Goal: Information Seeking & Learning: Learn about a topic

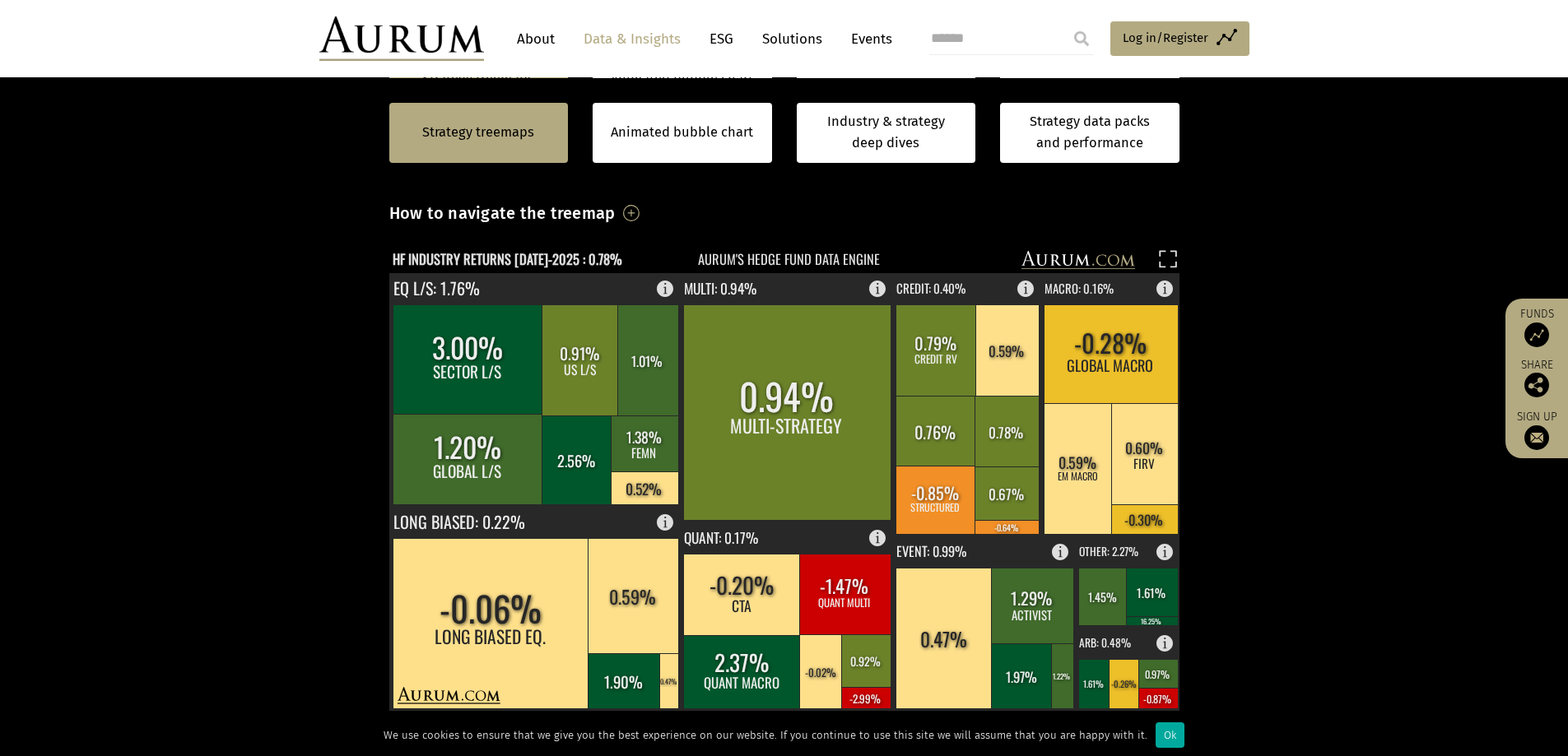
scroll to position [329, 0]
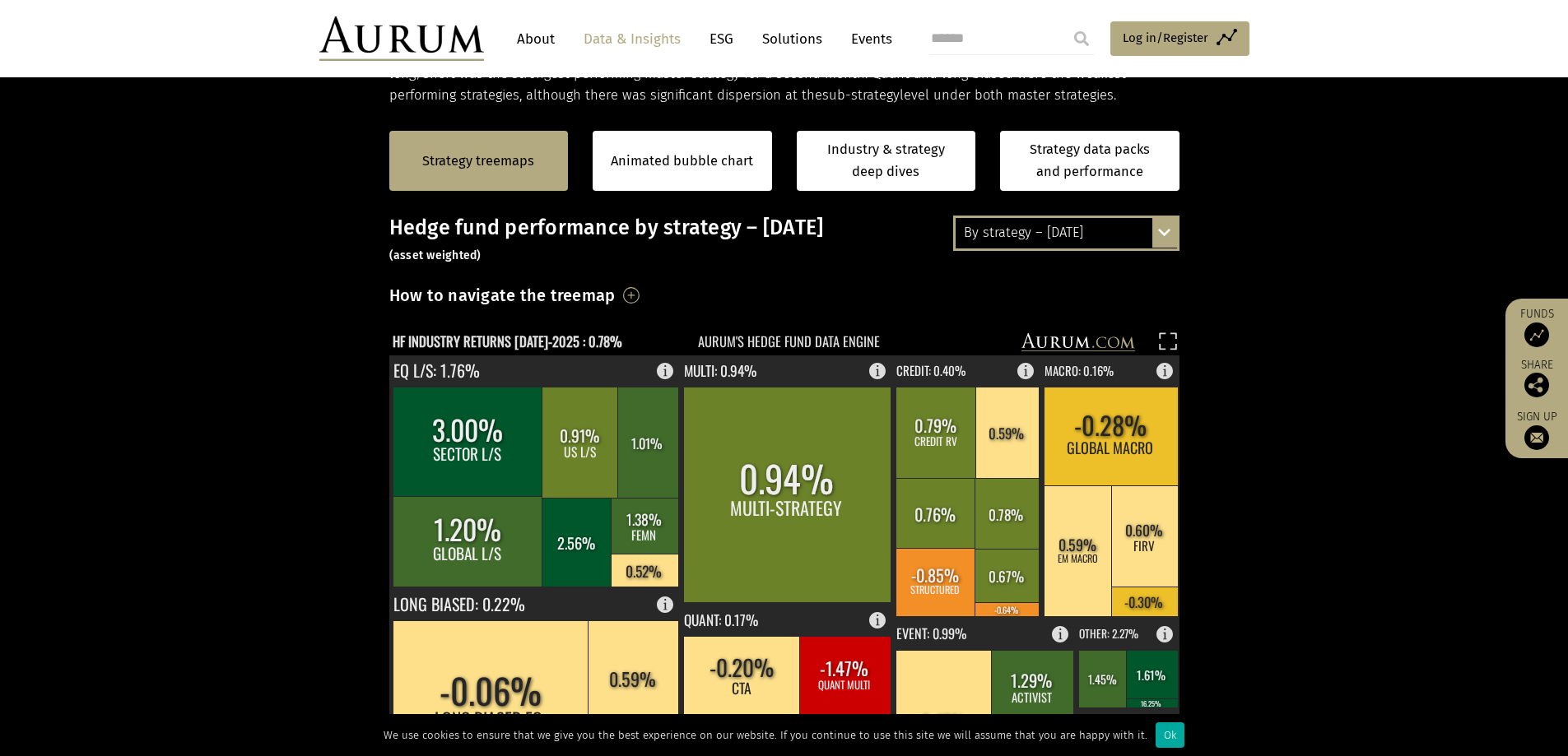
click at [1164, 231] on div "By strategy – July 2025 By strategy – July 2025 By strategy – year to date 2016…" at bounding box center [1066, 232] width 226 height 34
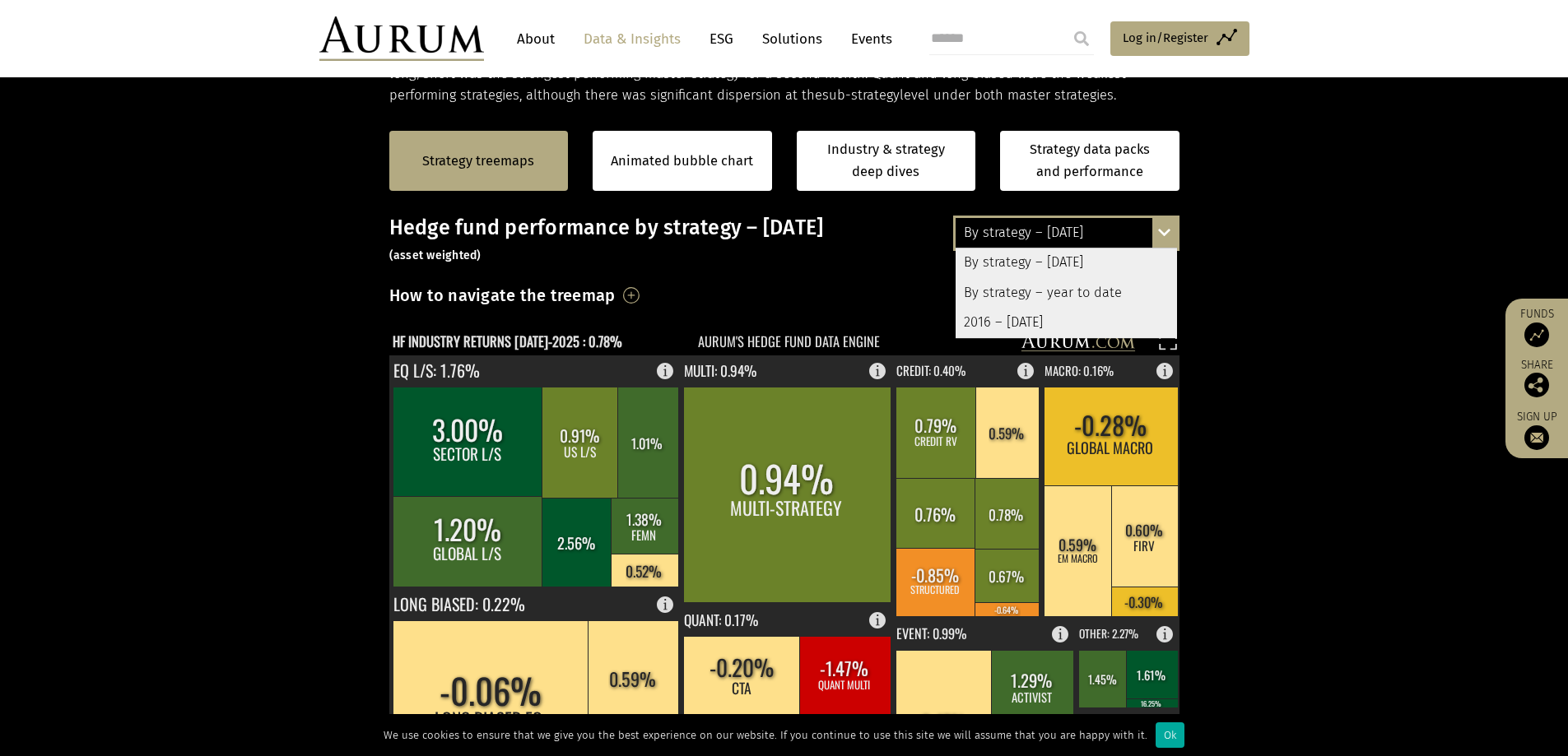
click at [1004, 326] on div "2016 – [DATE]" at bounding box center [1066, 322] width 221 height 29
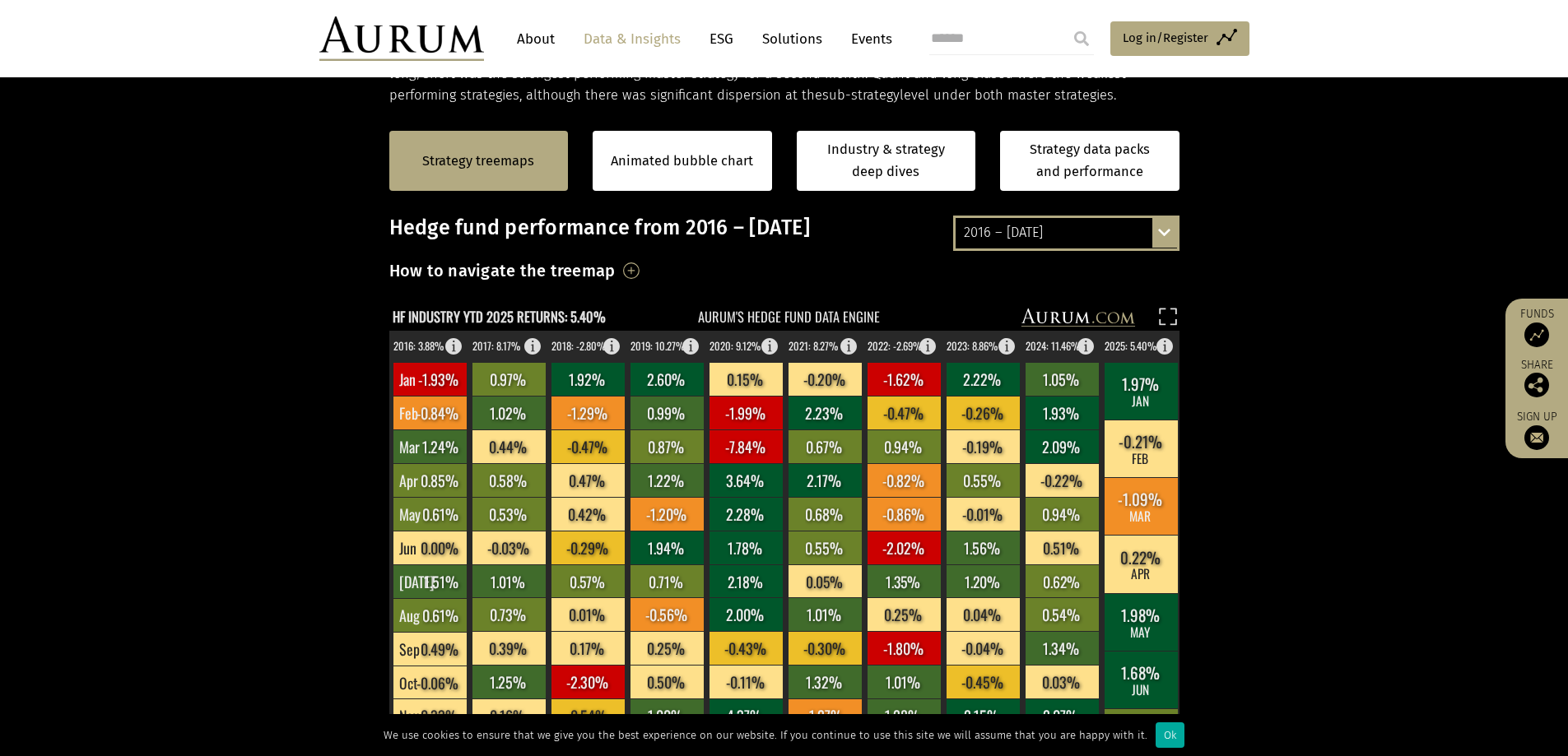
scroll to position [411, 0]
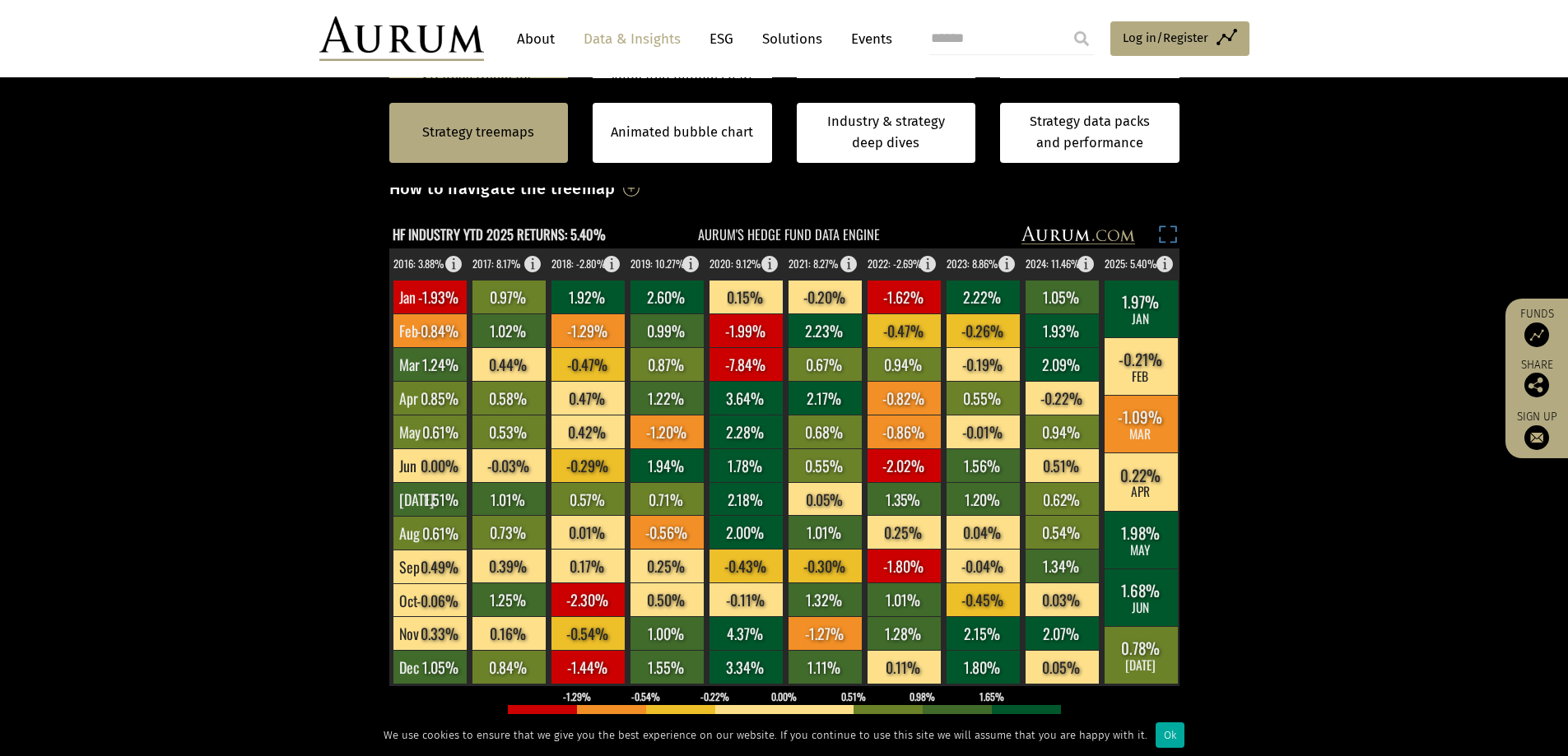
click at [1164, 235] on rect at bounding box center [1168, 237] width 23 height 23
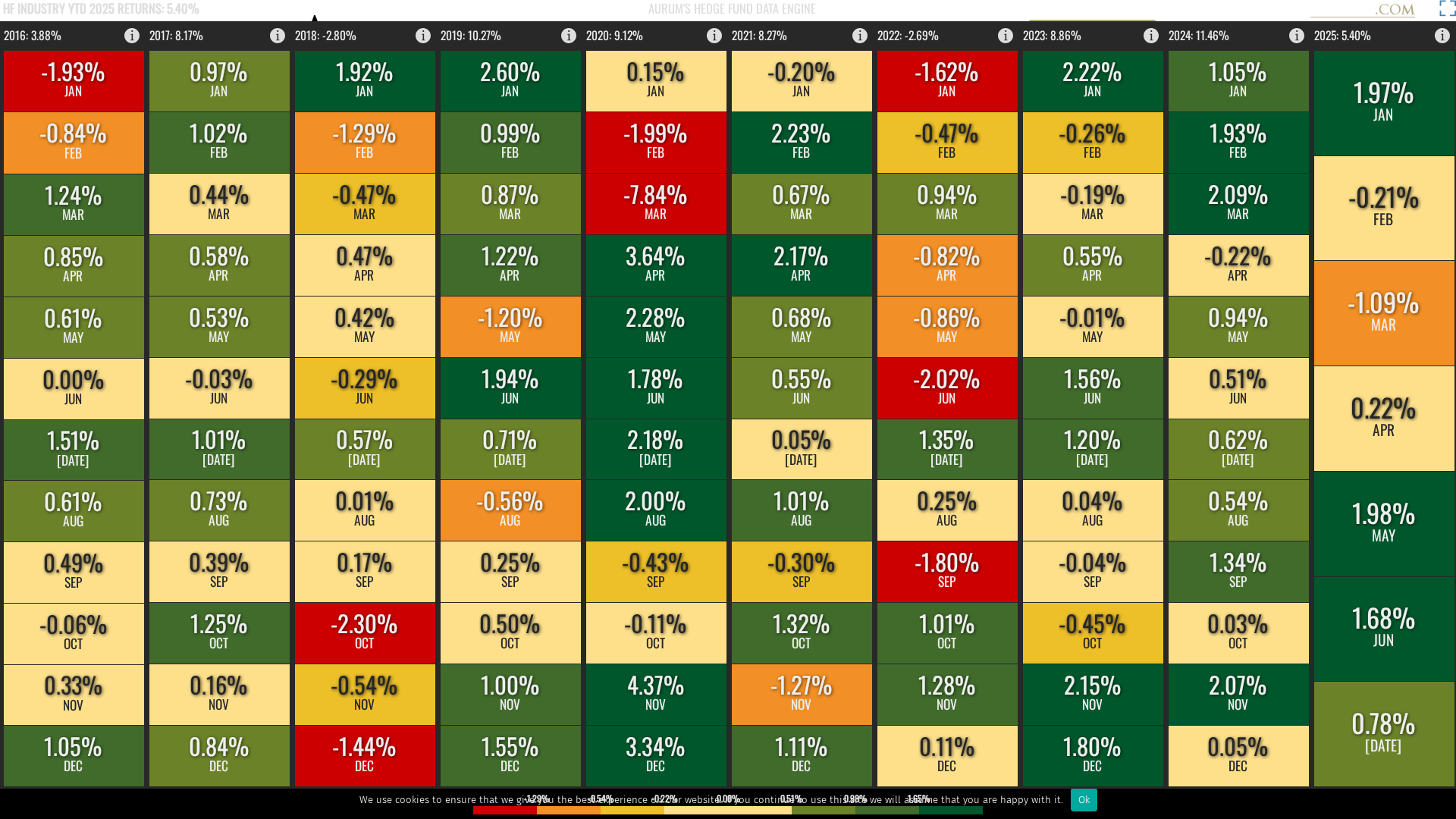
click at [1443, 10] on rect at bounding box center [1445, 11] width 22 height 22
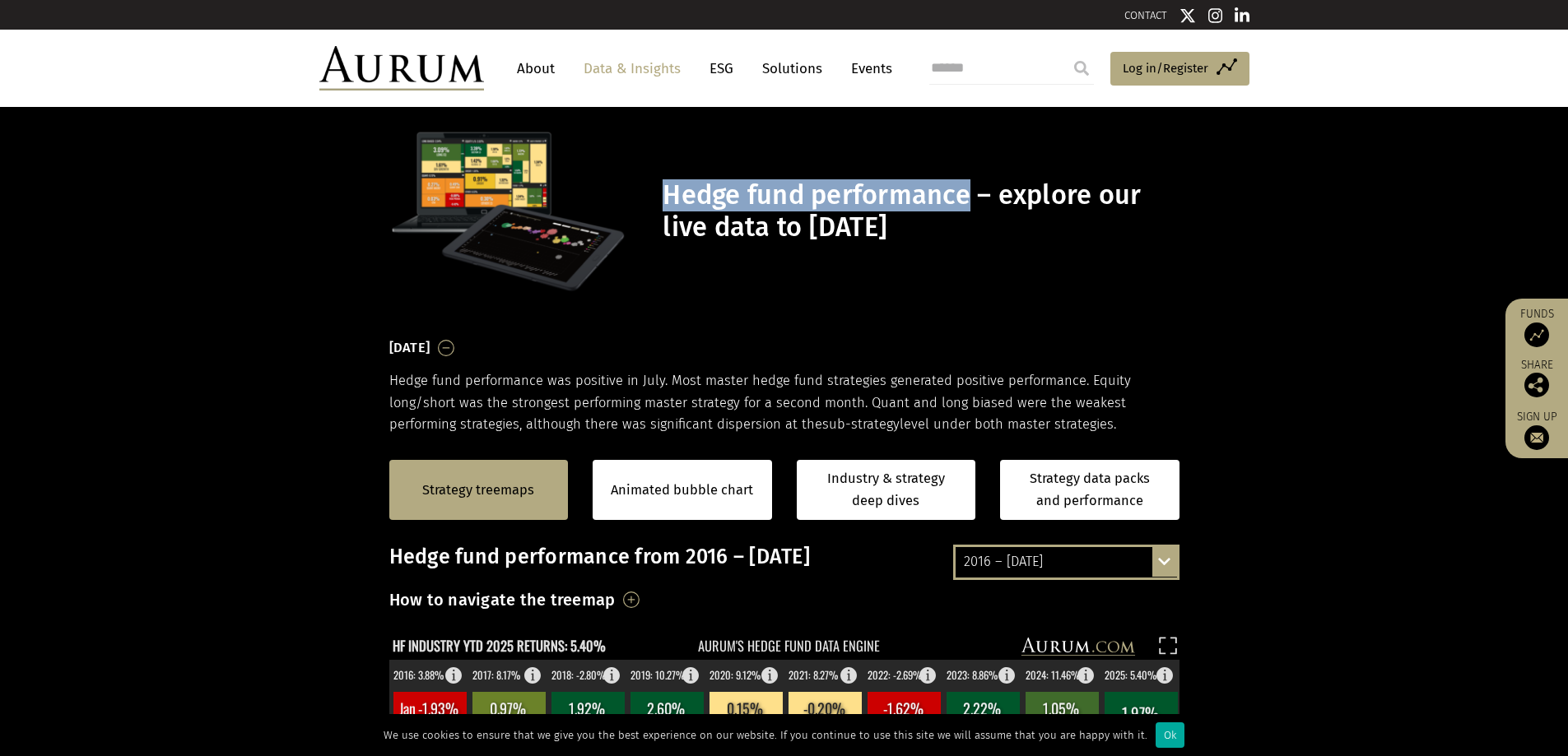
drag, startPoint x: 658, startPoint y: 190, endPoint x: 968, endPoint y: 189, distance: 310.0
click at [968, 189] on div "Hedge fund performance – explore our live data to [DATE]" at bounding box center [785, 211] width 823 height 167
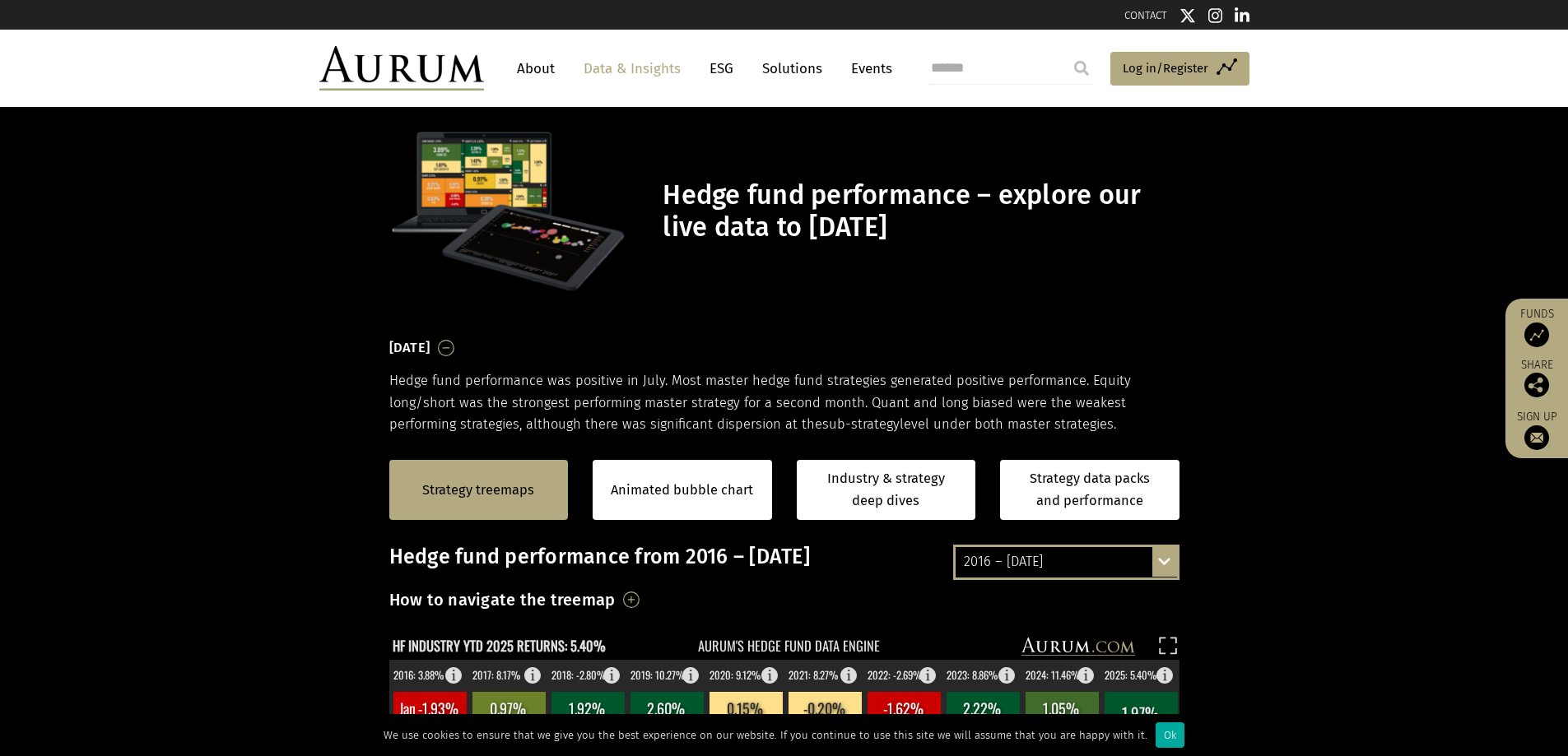
click at [959, 214] on h1 "Hedge fund performance – explore our live data to [DATE]" at bounding box center [918, 211] width 512 height 64
